Goal: Task Accomplishment & Management: Manage account settings

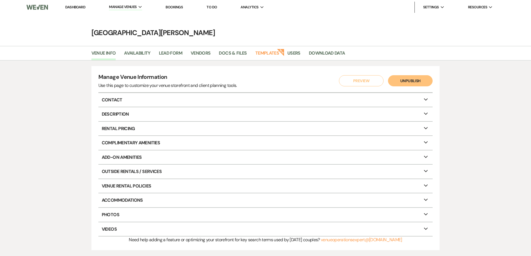
click at [72, 6] on link "Dashboard" at bounding box center [75, 7] width 20 height 5
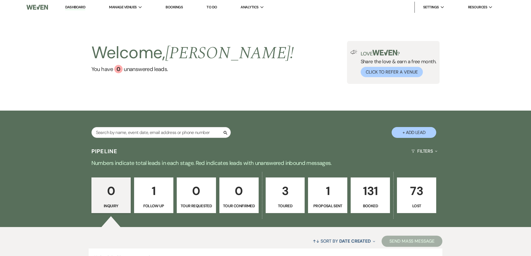
click at [369, 196] on p "131" at bounding box center [371, 191] width 32 height 19
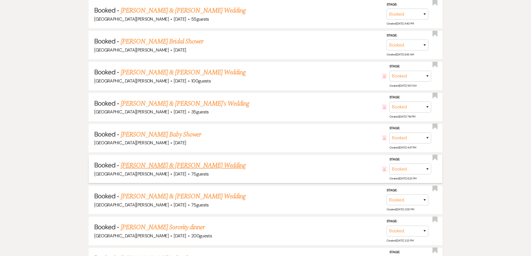
scroll to position [363, 0]
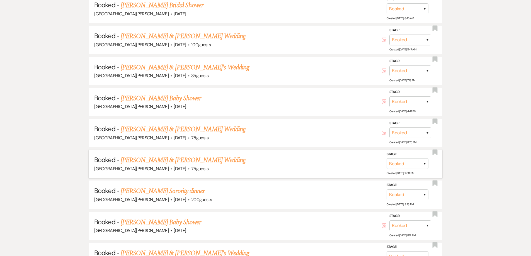
click at [164, 159] on link "[PERSON_NAME] & [PERSON_NAME] Wedding" at bounding box center [183, 160] width 125 height 10
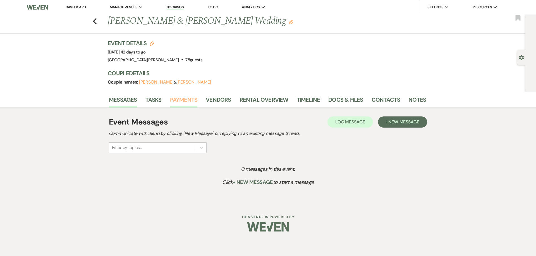
click at [180, 99] on link "Payments" at bounding box center [184, 101] width 28 height 12
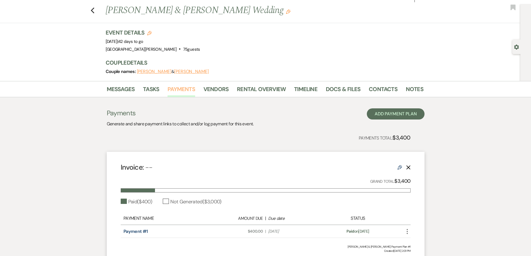
scroll to position [28, 0]
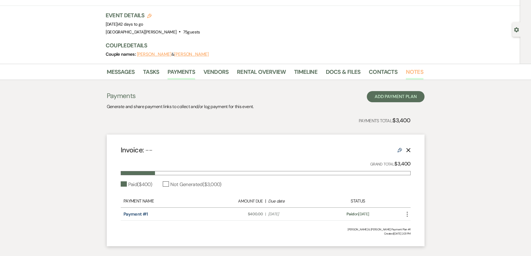
click at [414, 72] on link "Notes" at bounding box center [415, 74] width 18 height 12
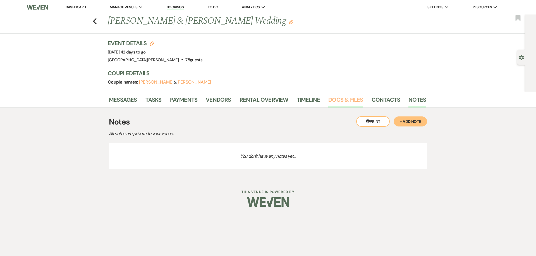
click at [328, 98] on link "Docs & Files" at bounding box center [345, 101] width 35 height 12
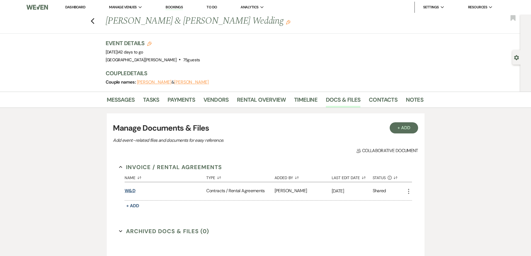
click at [128, 190] on button "W&D" at bounding box center [130, 191] width 11 height 7
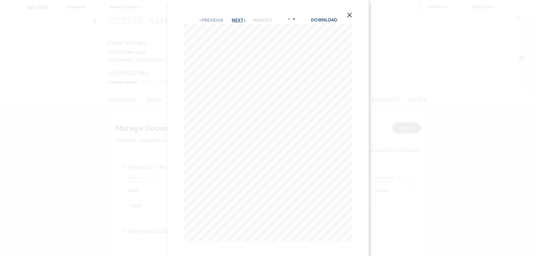
click at [235, 18] on button "Next Next" at bounding box center [239, 20] width 15 height 4
click at [350, 13] on icon "X" at bounding box center [349, 15] width 5 height 5
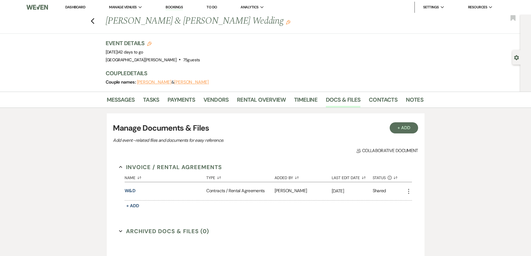
click at [73, 6] on link "Dashboard" at bounding box center [75, 7] width 20 height 5
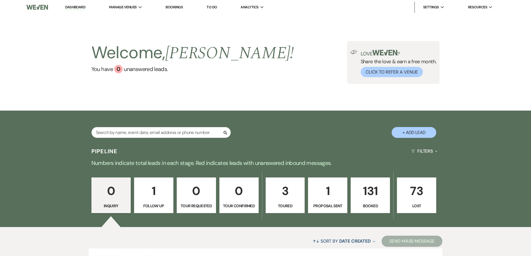
click at [331, 196] on p "1" at bounding box center [328, 191] width 32 height 19
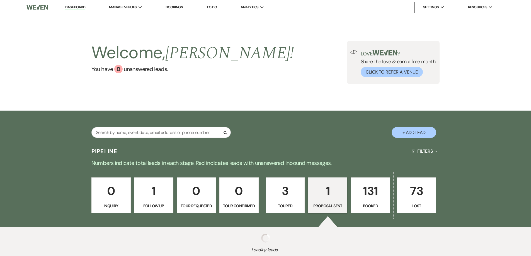
select select "6"
